Goal: Task Accomplishment & Management: Manage account settings

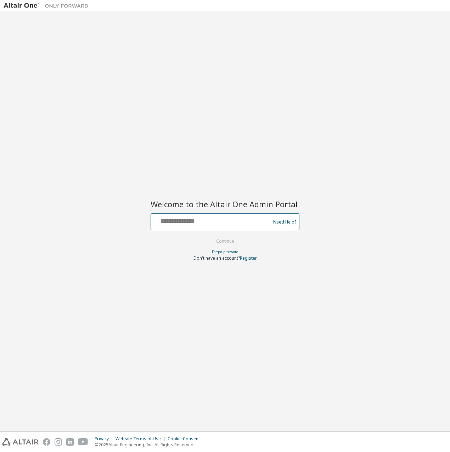
click at [208, 218] on input "text" at bounding box center [212, 220] width 116 height 10
type input "**********"
click at [230, 242] on button "Continue" at bounding box center [225, 241] width 33 height 11
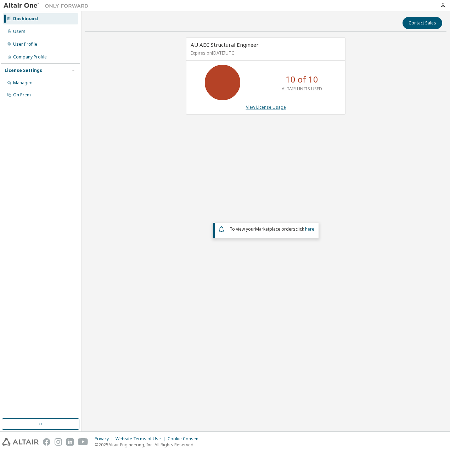
click at [278, 109] on link "View License Usage" at bounding box center [266, 107] width 40 height 6
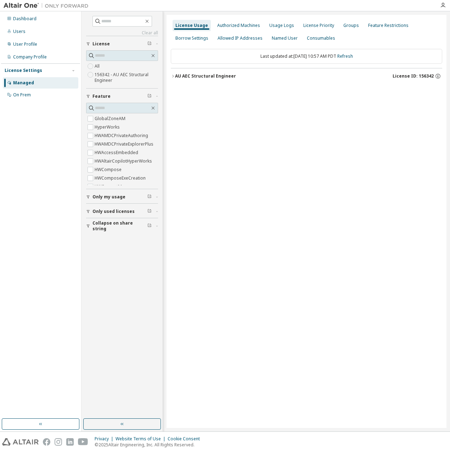
click at [242, 60] on div "Last updated at: Wed 2025-10-01 10:57 AM PDT Refresh" at bounding box center [306, 56] width 271 height 15
click at [187, 78] on div "AU AEC Structural Engineer" at bounding box center [205, 76] width 61 height 6
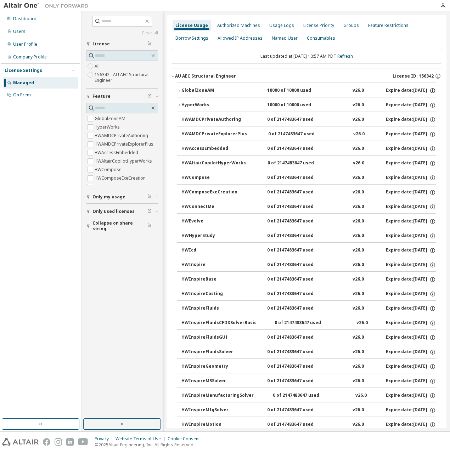
click at [431, 90] on icon "button" at bounding box center [432, 90] width 5 height 5
click at [423, 44] on div "License Usage Authorized Machines Usage Logs License Priority Groups Feature Re…" at bounding box center [306, 32] width 271 height 26
click at [430, 105] on icon "button" at bounding box center [432, 105] width 6 height 6
click at [413, 50] on div "Last updated at: Wed 2025-10-01 10:57 AM PDT Refresh" at bounding box center [306, 56] width 271 height 15
click at [119, 212] on span "Only used licenses" at bounding box center [113, 212] width 42 height 6
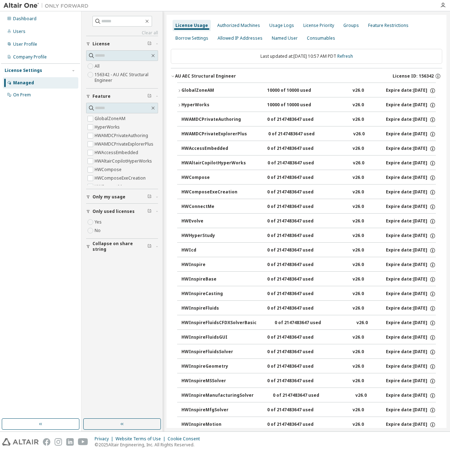
click at [14, 81] on div "Managed" at bounding box center [23, 83] width 21 height 6
click at [236, 27] on div "Authorized Machines" at bounding box center [238, 26] width 43 height 6
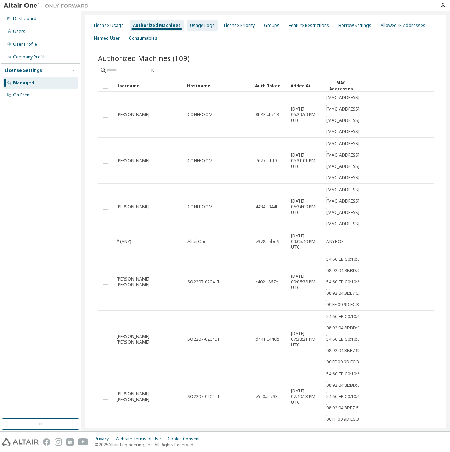
click at [197, 25] on div "Usage Logs" at bounding box center [202, 26] width 25 height 6
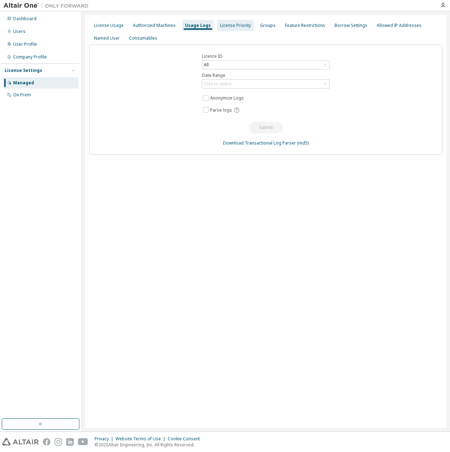
click at [226, 23] on div "License Priority" at bounding box center [235, 26] width 31 height 6
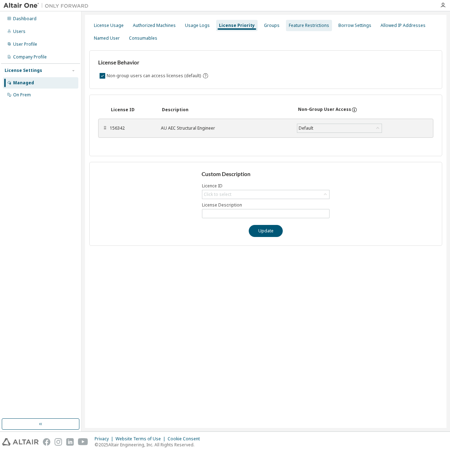
drag, startPoint x: 270, startPoint y: 23, endPoint x: 293, endPoint y: 26, distance: 22.5
click at [270, 24] on div "Groups" at bounding box center [272, 26] width 16 height 6
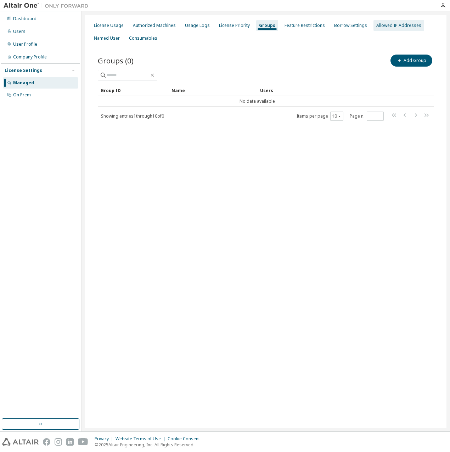
click at [387, 24] on div "Allowed IP Addresses" at bounding box center [398, 26] width 45 height 6
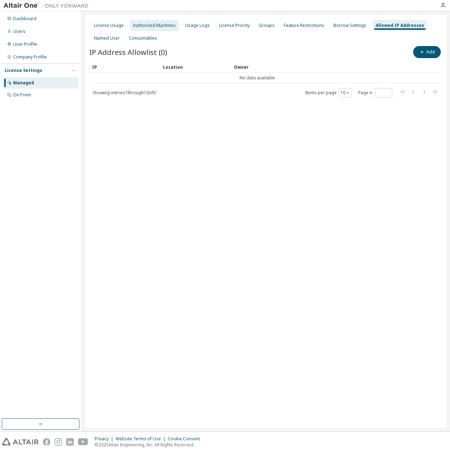
click at [148, 28] on div "Authorized Machines" at bounding box center [154, 26] width 43 height 6
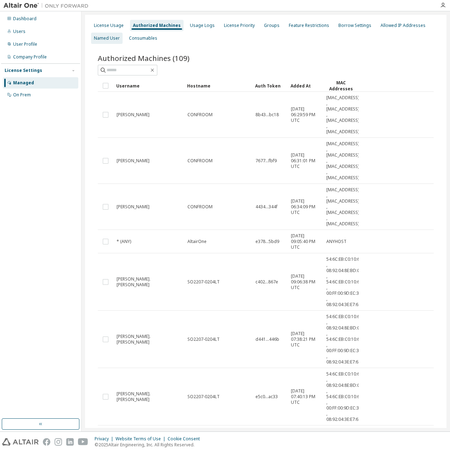
click at [115, 38] on div "Named User" at bounding box center [107, 38] width 26 height 6
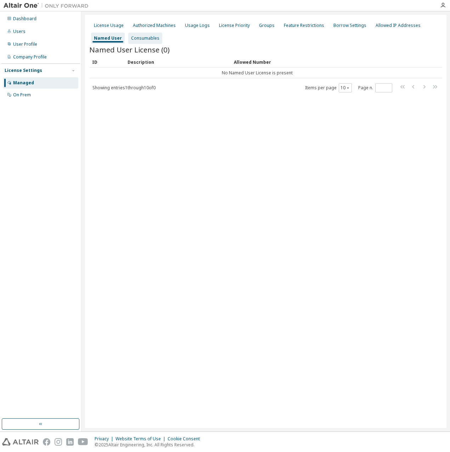
click at [143, 39] on div "Consumables" at bounding box center [145, 38] width 28 height 6
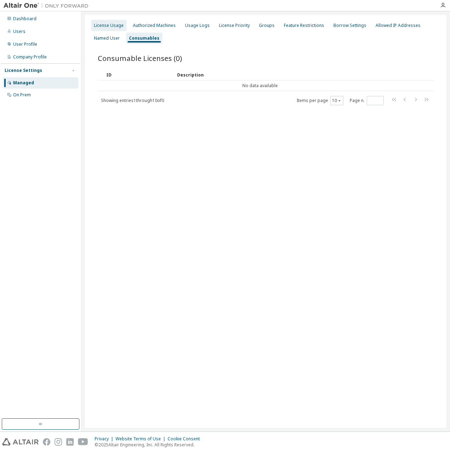
click at [114, 23] on div "License Usage" at bounding box center [109, 26] width 30 height 6
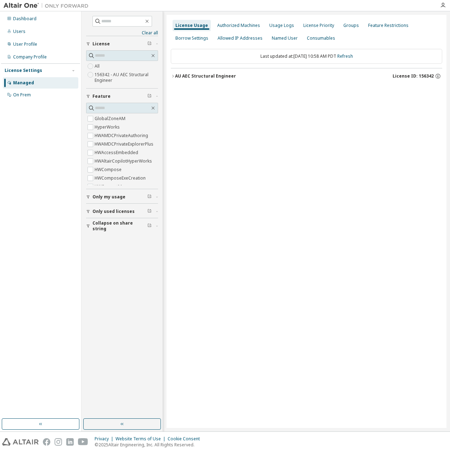
click at [198, 79] on button "AU AEC Structural Engineer License ID: 156342" at bounding box center [306, 76] width 271 height 16
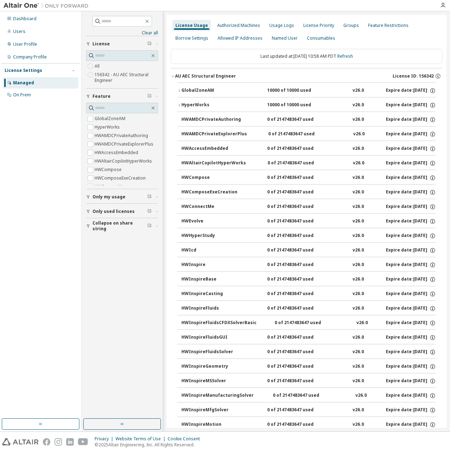
click at [273, 90] on div "10000 of 10000 used" at bounding box center [299, 91] width 64 height 6
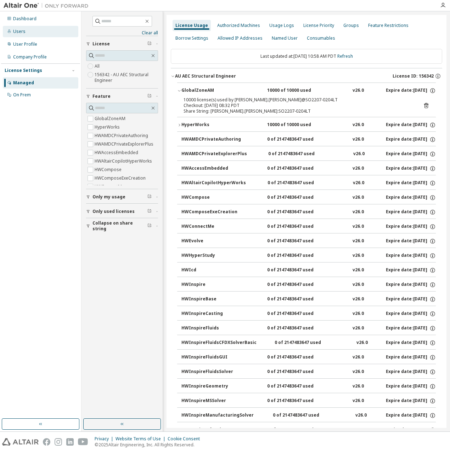
click at [24, 33] on div "Users" at bounding box center [19, 32] width 12 height 6
